Goal: Find specific page/section: Find specific page/section

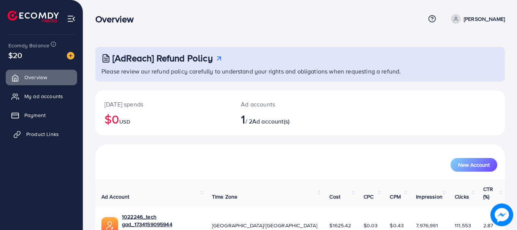
click at [43, 133] on span "Product Links" at bounding box center [42, 135] width 33 height 8
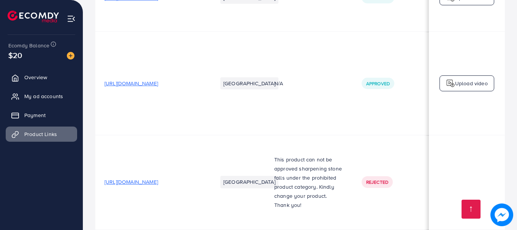
scroll to position [0, 231]
